Goal: Transaction & Acquisition: Purchase product/service

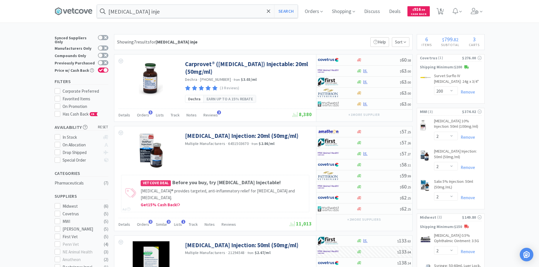
select select "200"
select select "2"
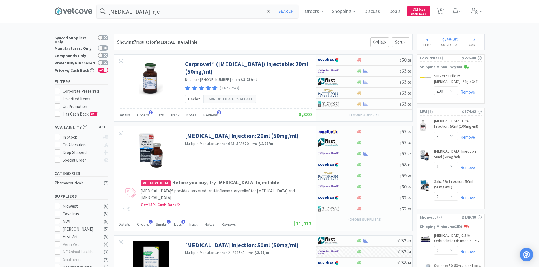
select select "6"
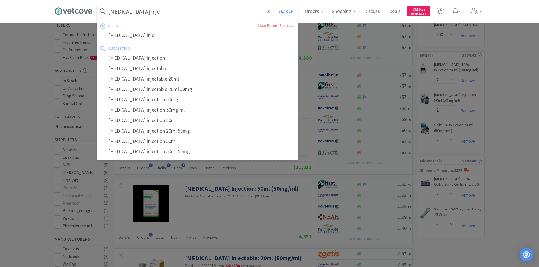
click at [224, 7] on input "[MEDICAL_DATA] inje" at bounding box center [197, 11] width 201 height 13
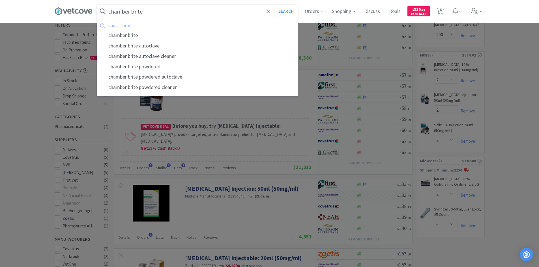
type input "chamber brite"
click at [274, 5] on button "Search" at bounding box center [285, 11] width 23 height 13
